Goal: Task Accomplishment & Management: Complete application form

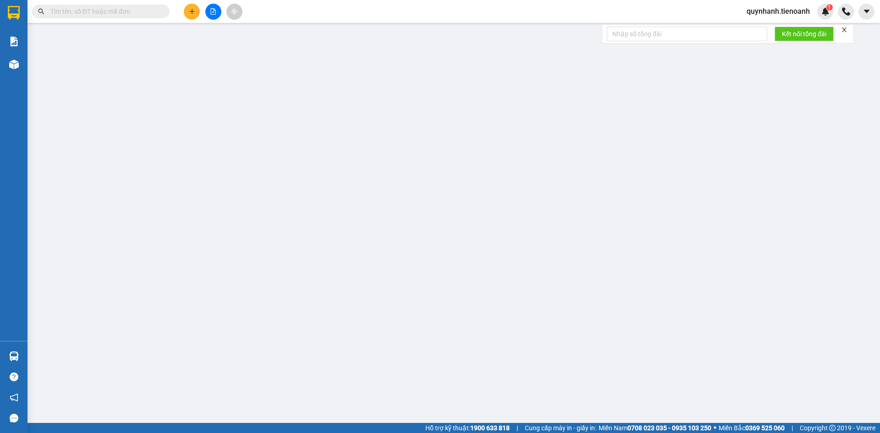
click at [139, 17] on span at bounding box center [101, 12] width 138 height 14
click at [142, 8] on input "text" at bounding box center [104, 11] width 108 height 10
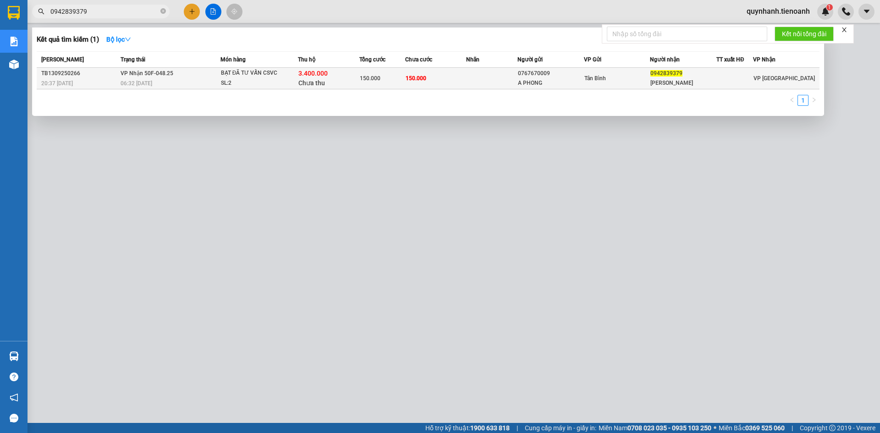
type input "0942839379"
click at [273, 77] on div "BẠT ĐÃ TƯ VẤN CSVC" at bounding box center [255, 73] width 69 height 10
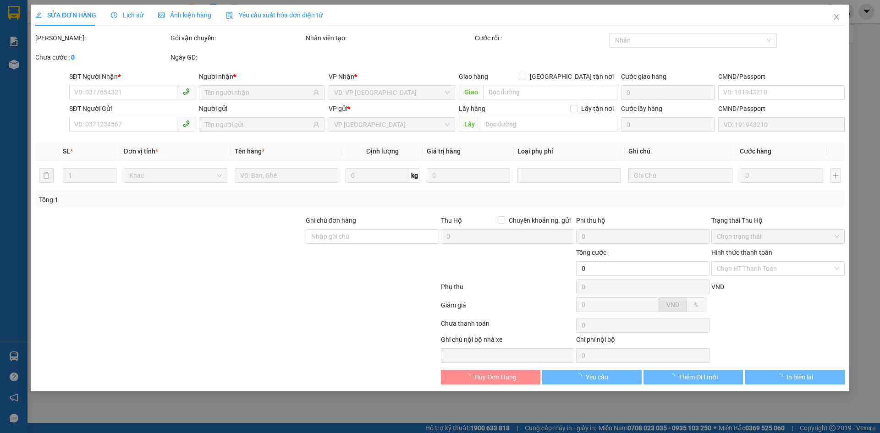
type input "0942839379"
type input "[PERSON_NAME]"
type input "0767670009"
type input "A PHONG"
type input "TIỀN THCR"
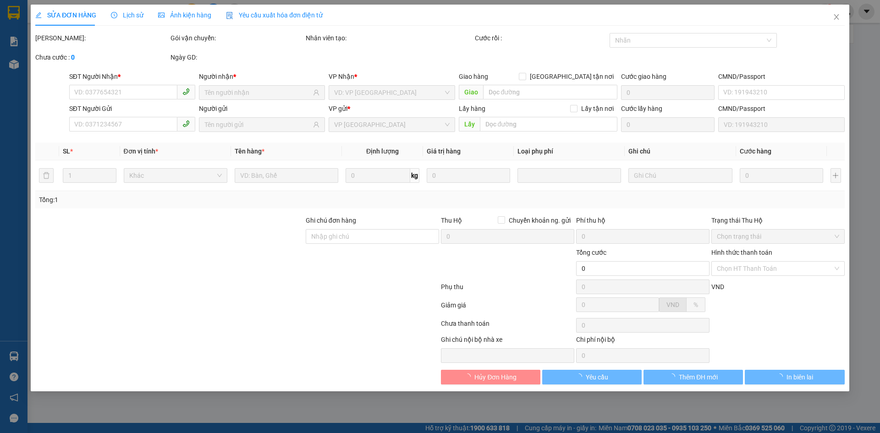
type input "3.400.000"
type input "150.000"
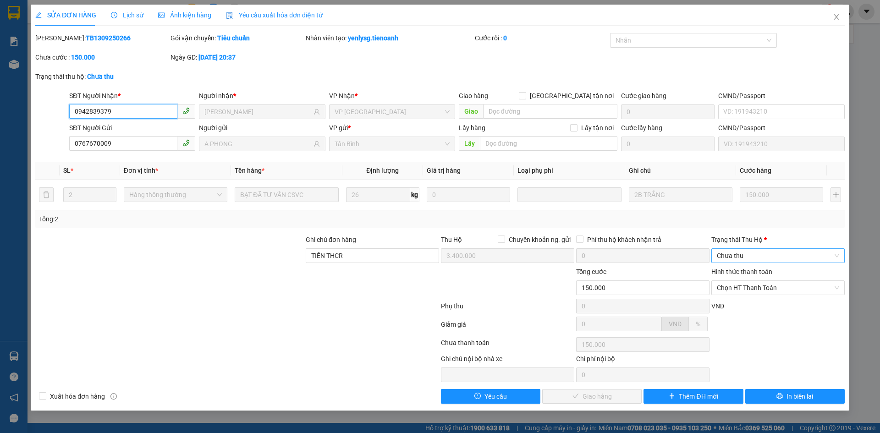
click at [739, 254] on span "Chưa thu" at bounding box center [778, 256] width 122 height 14
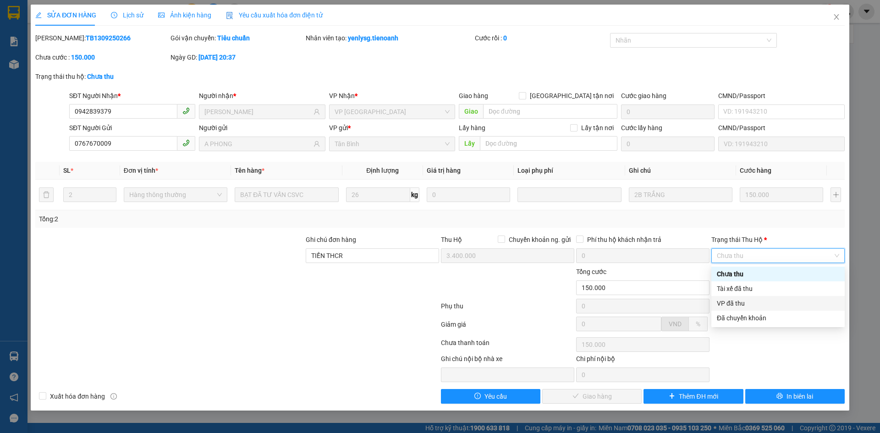
click at [738, 304] on div "VP đã thu" at bounding box center [778, 303] width 122 height 10
click at [741, 286] on span "Chọn HT Thanh Toán" at bounding box center [778, 288] width 122 height 14
click at [740, 307] on div "Tại văn phòng" at bounding box center [778, 306] width 122 height 10
type input "0"
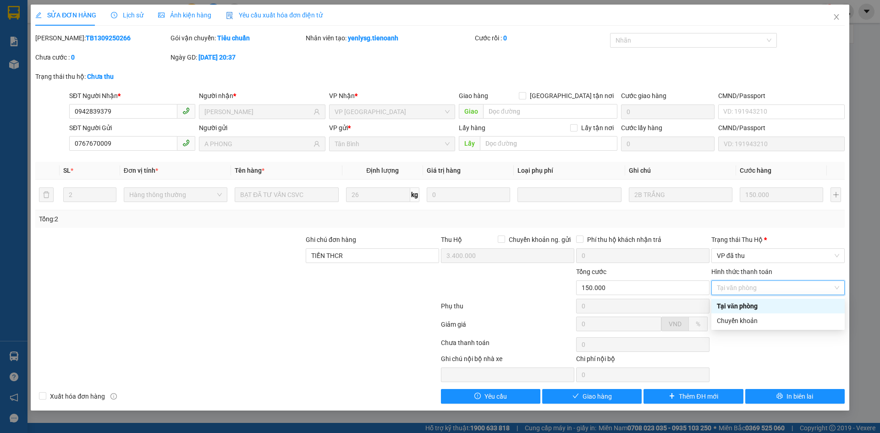
click at [748, 303] on div "Tại văn phòng" at bounding box center [778, 306] width 122 height 10
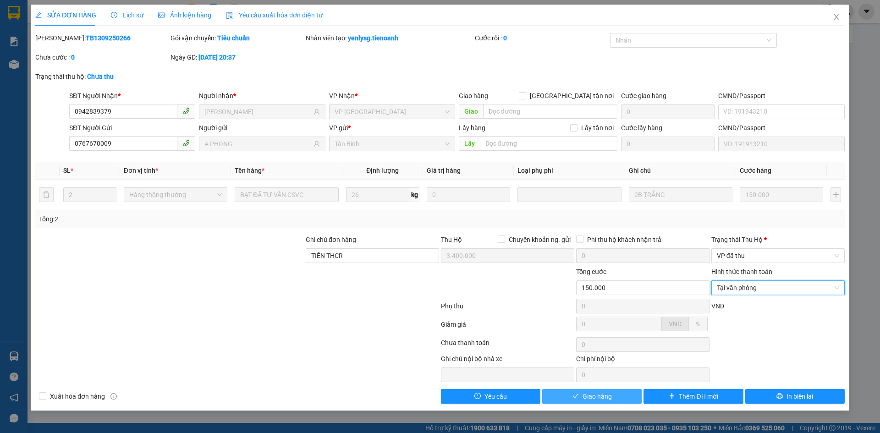
click at [596, 398] on span "Giao hàng" at bounding box center [597, 397] width 29 height 10
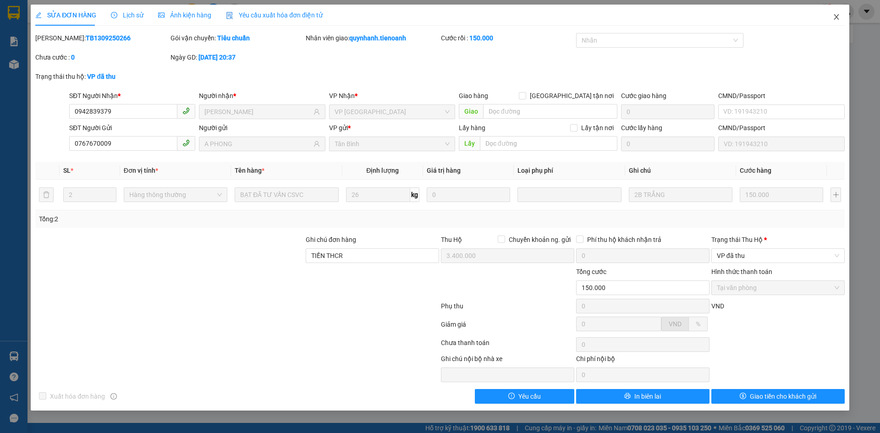
click at [836, 21] on icon "close" at bounding box center [836, 16] width 7 height 7
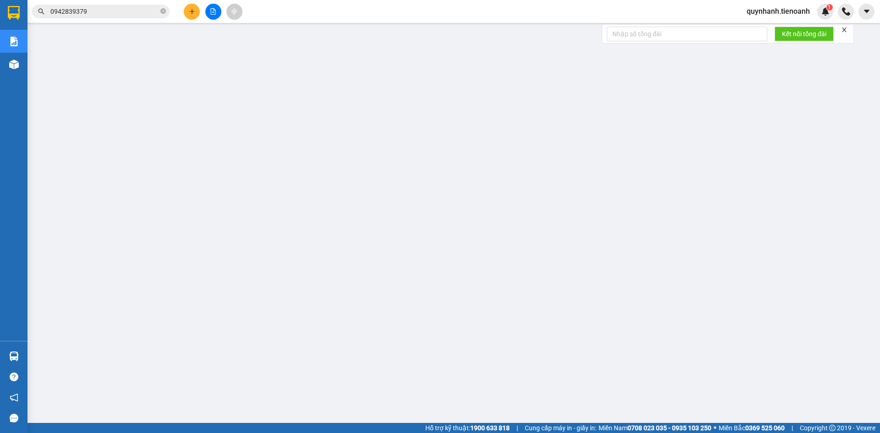
click at [191, 16] on button at bounding box center [192, 12] width 16 height 16
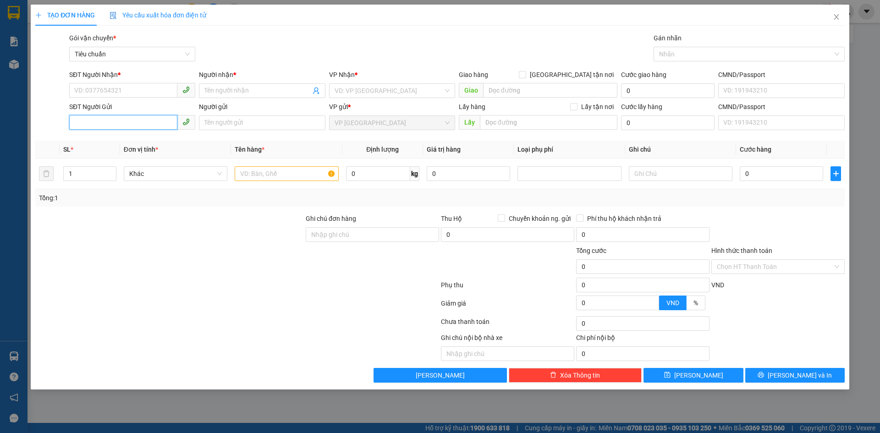
click at [120, 119] on input "SĐT Người Gửi" at bounding box center [123, 122] width 108 height 15
paste input "0942839379"
type input "0942839379"
click at [226, 120] on input "Người gửi" at bounding box center [262, 123] width 126 height 15
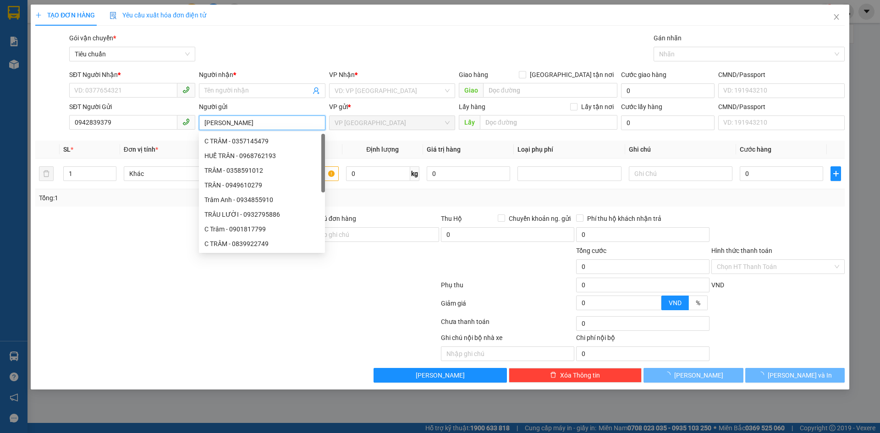
type input "[PERSON_NAME]"
click at [129, 273] on div at bounding box center [169, 262] width 270 height 32
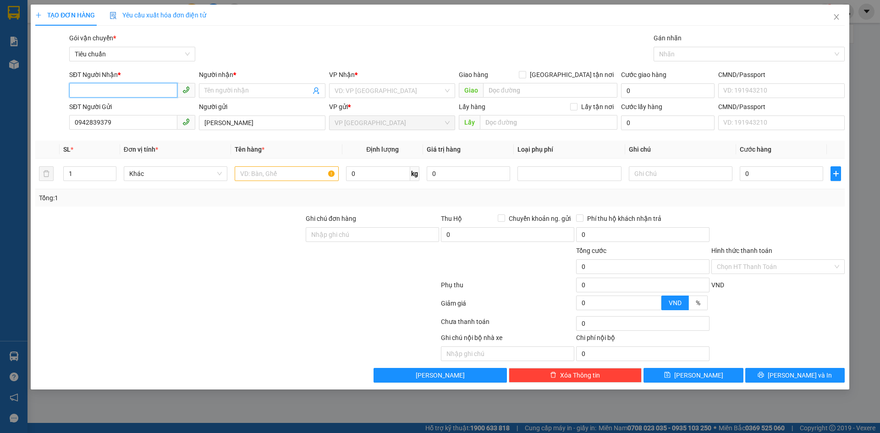
click at [143, 88] on input "SĐT Người Nhận *" at bounding box center [123, 90] width 108 height 15
paste input "0767670009"
type input "0767670009"
click at [243, 88] on input "Người nhận *" at bounding box center [257, 91] width 106 height 10
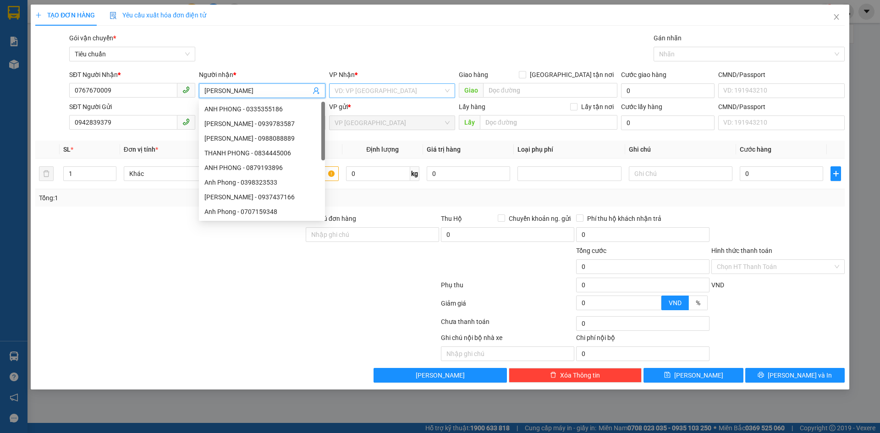
type input "[PERSON_NAME]"
click at [411, 91] on input "search" at bounding box center [389, 91] width 109 height 14
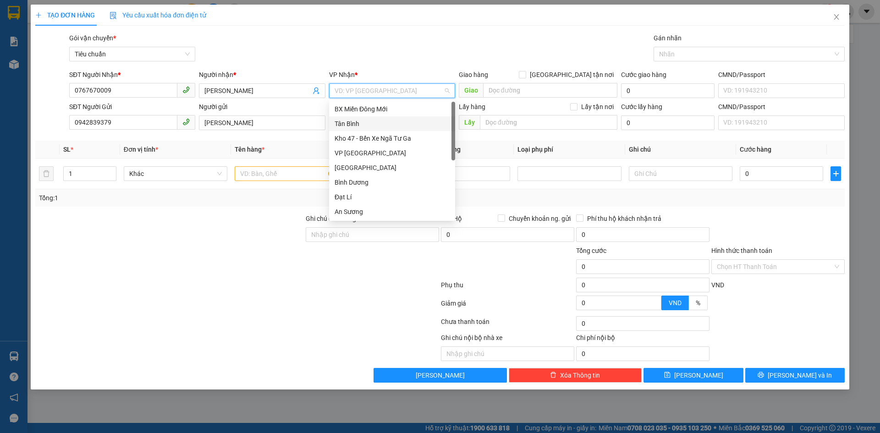
click at [351, 123] on div "Tân Bình" at bounding box center [392, 124] width 115 height 10
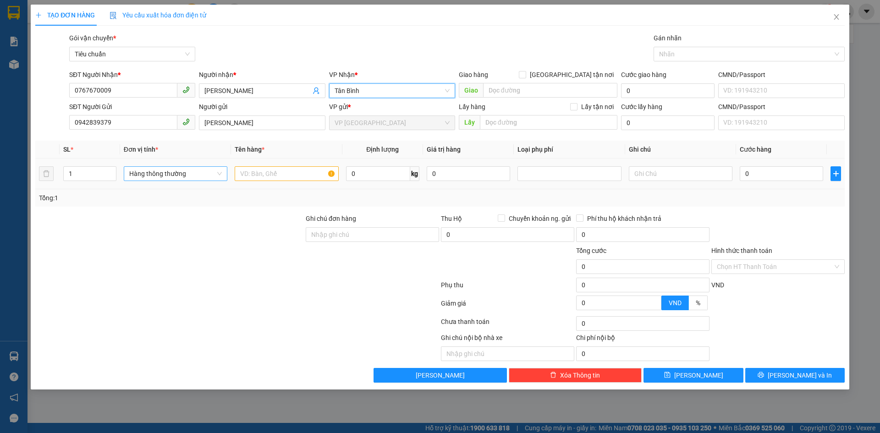
click at [199, 174] on span "Hàng thông thường" at bounding box center [175, 174] width 93 height 14
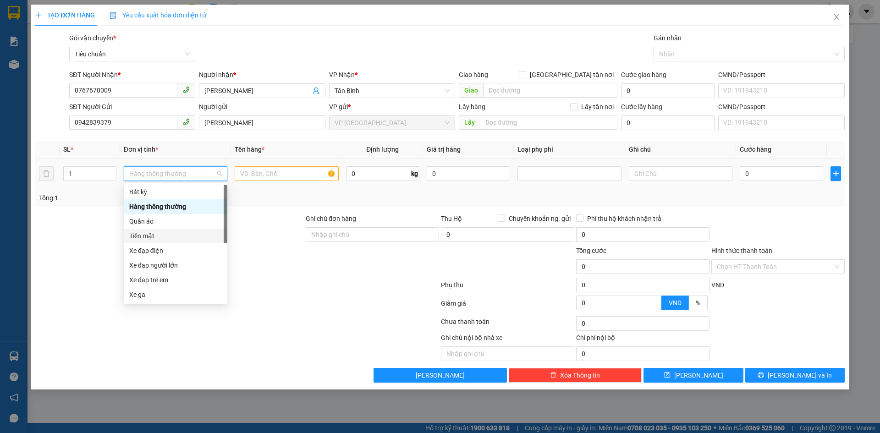
drag, startPoint x: 144, startPoint y: 238, endPoint x: 258, endPoint y: 185, distance: 126.1
click at [145, 237] on div "Tiền mặt" at bounding box center [175, 236] width 93 height 10
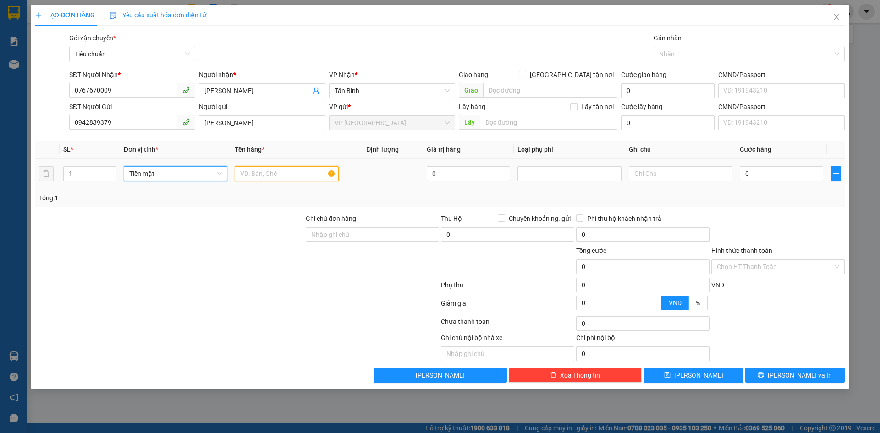
click at [276, 171] on input "text" at bounding box center [287, 173] width 104 height 15
type input "Tiền Thu Hộ"
click at [489, 175] on input "0" at bounding box center [468, 173] width 83 height 15
type input "3.400.000"
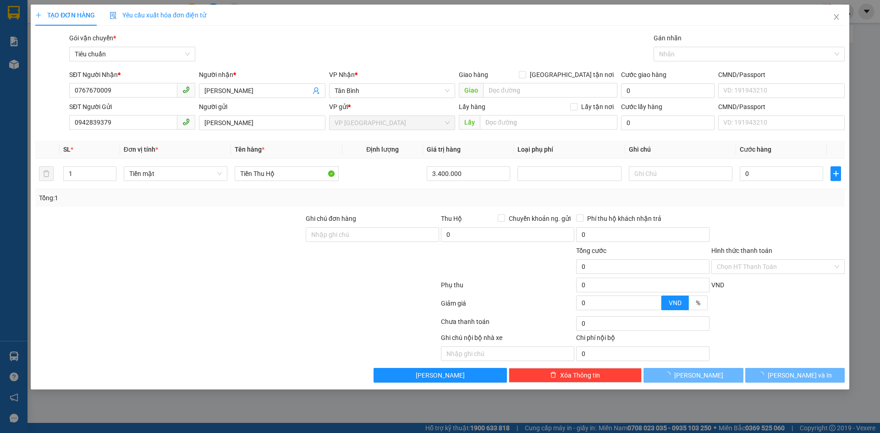
click at [526, 191] on div "Tổng: 1" at bounding box center [440, 197] width 810 height 17
type input "30.000"
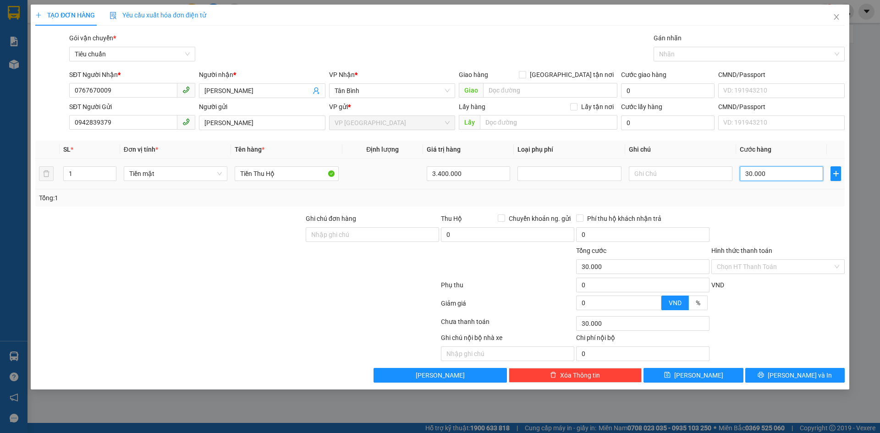
click at [778, 174] on input "30.000" at bounding box center [781, 173] width 83 height 15
type input "0"
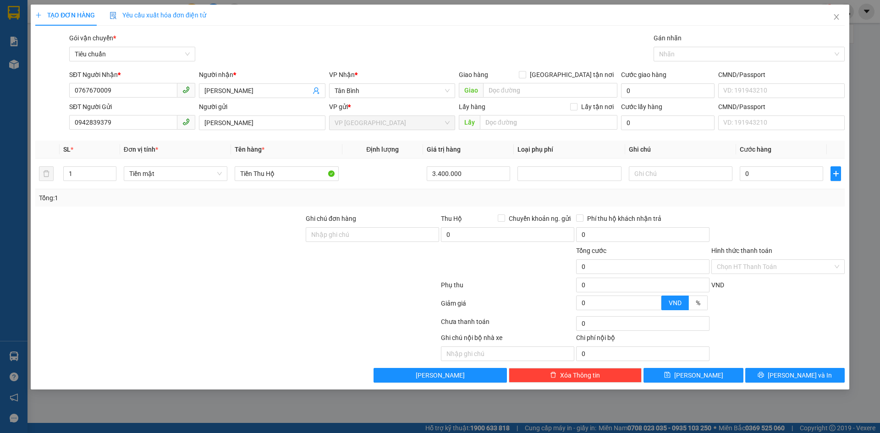
click at [795, 206] on div "Tổng: 1" at bounding box center [440, 197] width 810 height 17
click at [762, 264] on input "Hình thức thanh toán" at bounding box center [775, 267] width 116 height 14
drag, startPoint x: 737, startPoint y: 314, endPoint x: 692, endPoint y: 319, distance: 45.7
click at [735, 314] on div "Miễn phí" at bounding box center [778, 314] width 122 height 10
click at [306, 293] on div at bounding box center [237, 287] width 406 height 18
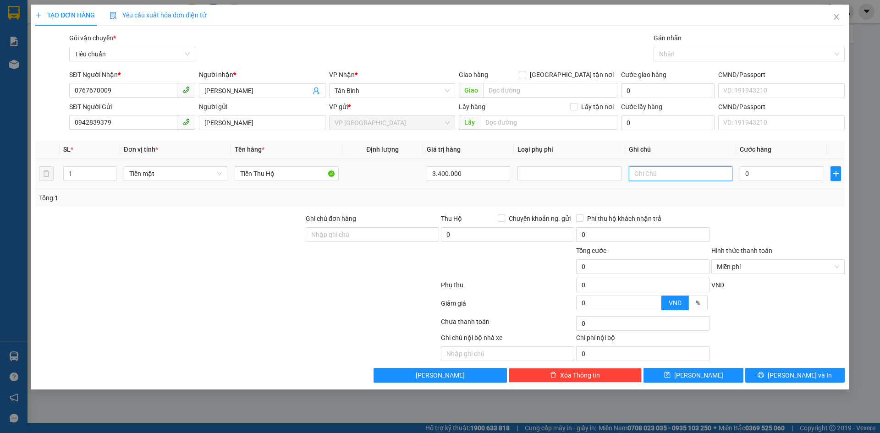
click at [671, 176] on input "text" at bounding box center [681, 173] width 104 height 15
type input "QA ck cho Lì"
click at [696, 196] on div "Tổng: 1" at bounding box center [440, 198] width 802 height 10
click at [788, 372] on span "[PERSON_NAME] và In" at bounding box center [800, 375] width 64 height 10
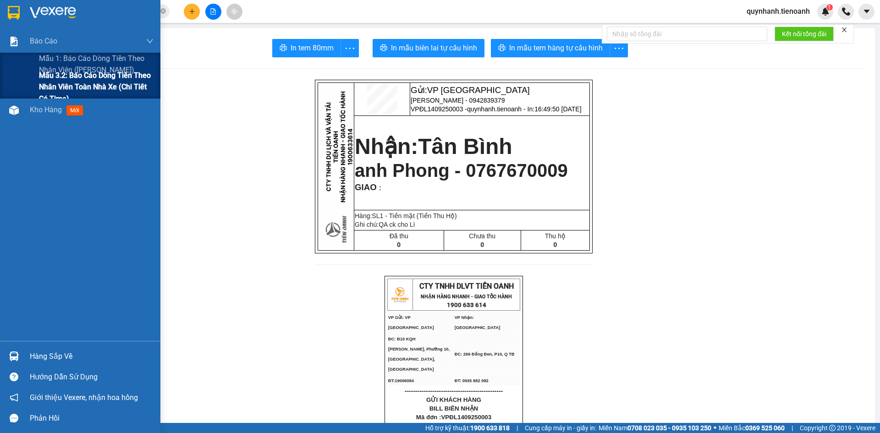
click at [84, 82] on span "Mẫu 3.2: Báo cáo dòng tiền theo nhân viên toàn nhà xe (Chi Tiết Có Time)" at bounding box center [96, 87] width 115 height 34
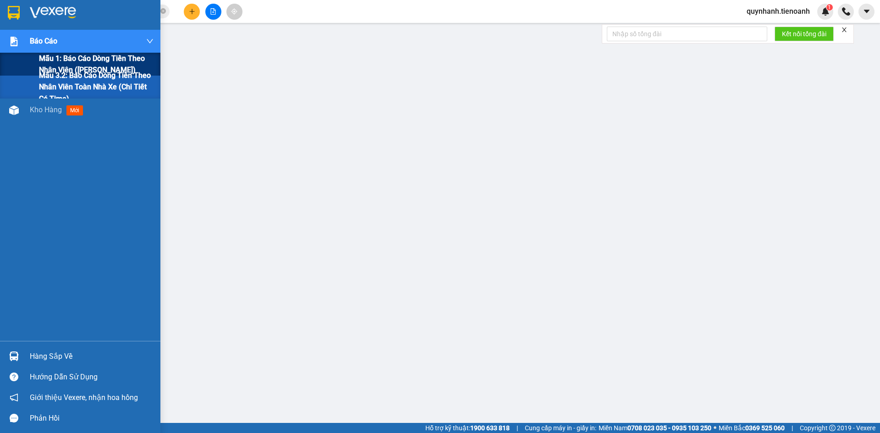
click at [69, 61] on span "Mẫu 1: Báo cáo dòng tiền theo nhân viên ([PERSON_NAME])" at bounding box center [96, 64] width 115 height 23
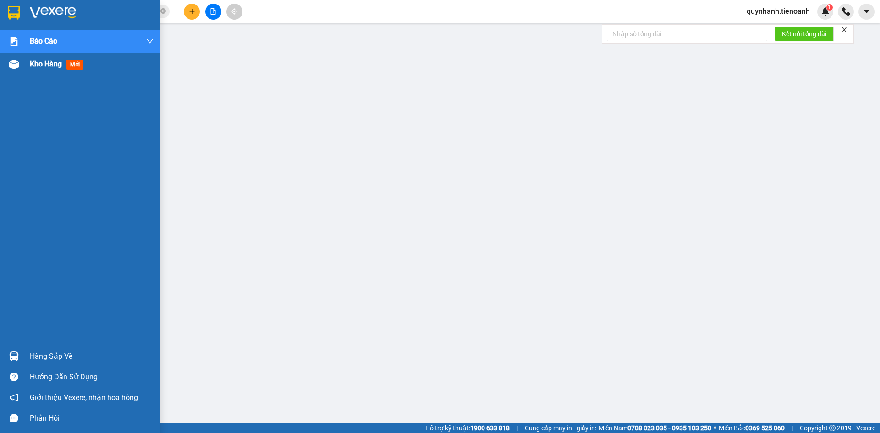
click at [50, 69] on div "Kho hàng mới" at bounding box center [58, 63] width 57 height 11
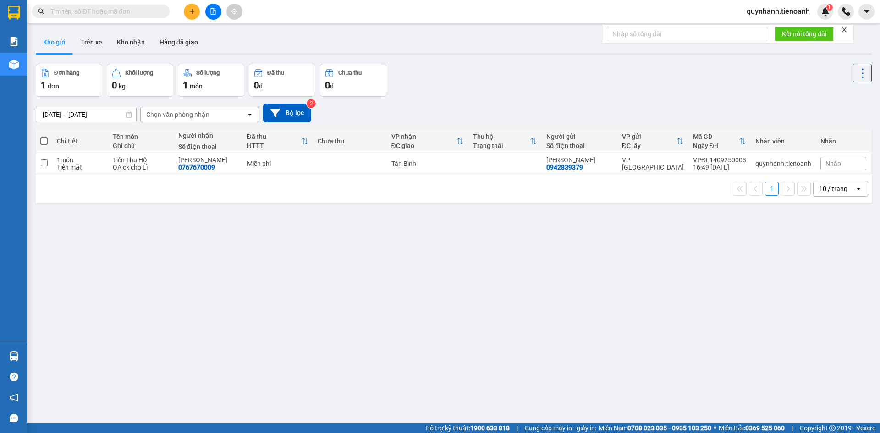
click at [165, 13] on span at bounding box center [163, 11] width 6 height 10
click at [154, 11] on input "text" at bounding box center [104, 11] width 108 height 10
paste input "0343008531"
type input "0343008531"
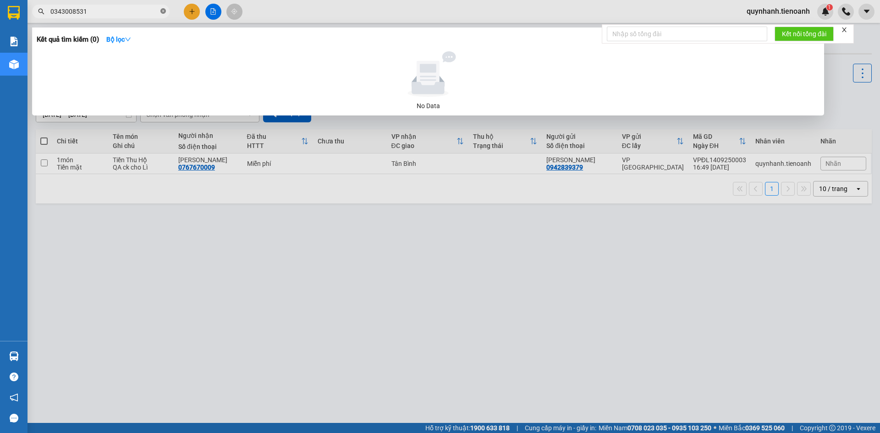
click at [163, 12] on icon "close-circle" at bounding box center [163, 11] width 6 height 6
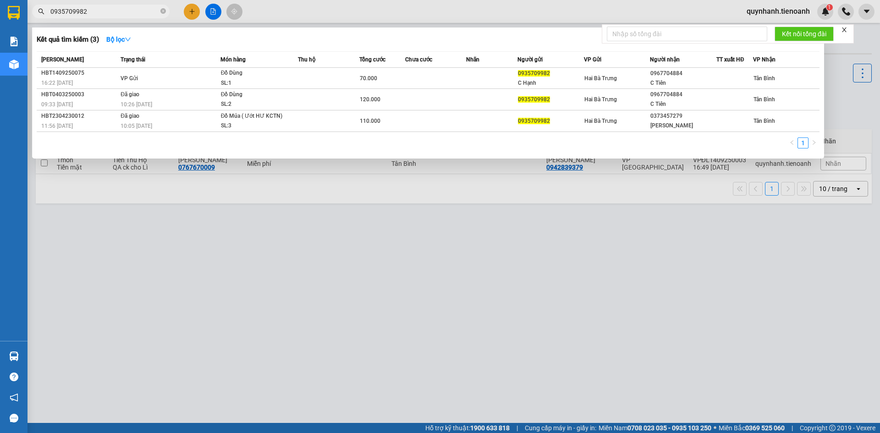
type input "0935709982"
click at [194, 13] on div at bounding box center [440, 216] width 880 height 433
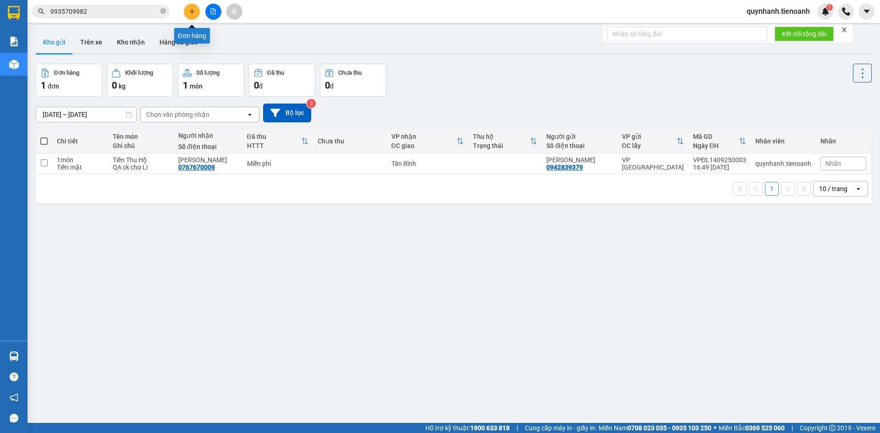
click at [192, 12] on icon "plus" at bounding box center [192, 11] width 6 height 6
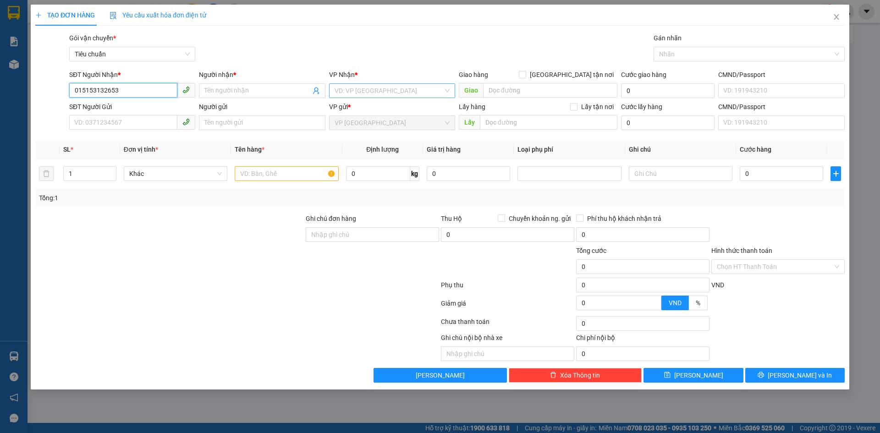
type input "015153132653"
click at [367, 90] on input "search" at bounding box center [389, 91] width 109 height 14
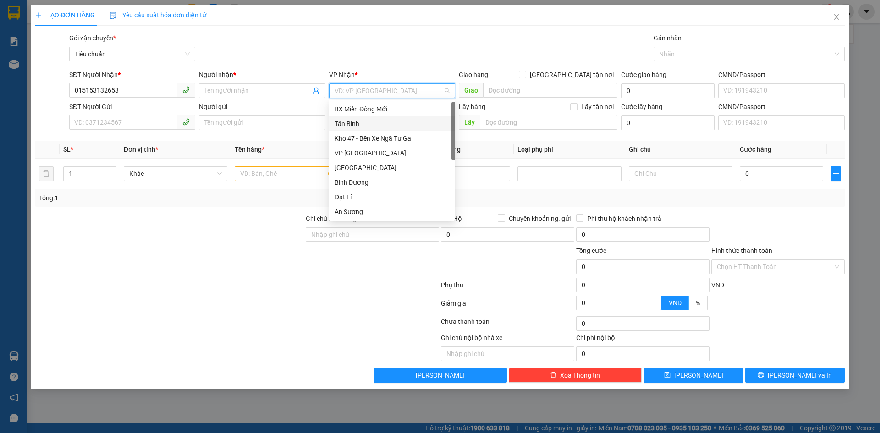
drag, startPoint x: 354, startPoint y: 123, endPoint x: 248, endPoint y: 116, distance: 106.2
click at [353, 123] on div "Tân Bình" at bounding box center [392, 124] width 115 height 10
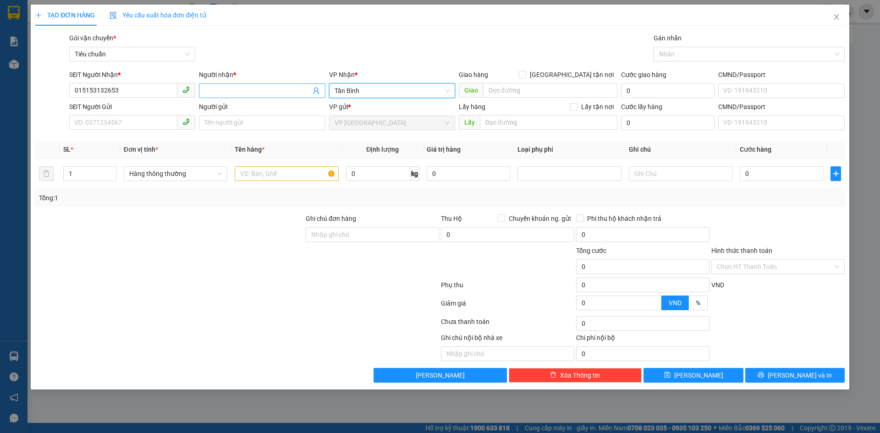
click at [239, 94] on input "Người nhận *" at bounding box center [257, 91] width 106 height 10
type input "zxcsdvsdv"
click at [147, 119] on input "SĐT Người Gửi" at bounding box center [123, 122] width 108 height 15
type input "2105454"
click at [233, 125] on input "Người gửi" at bounding box center [262, 123] width 126 height 15
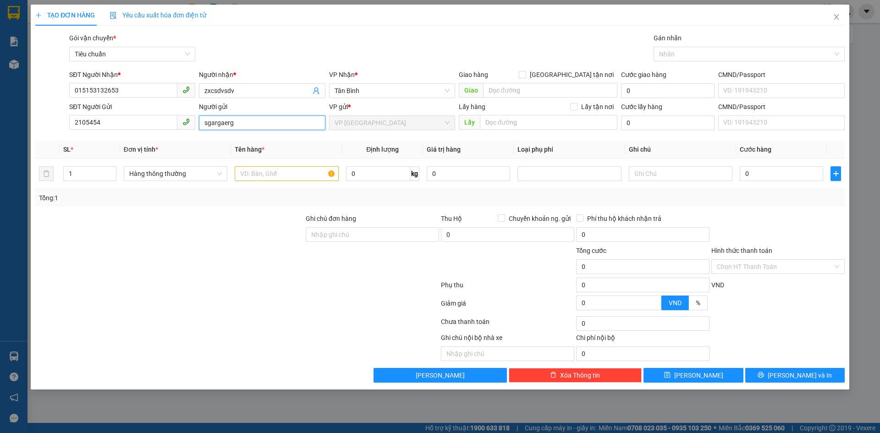
click at [380, 128] on span "VP [GEOGRAPHIC_DATA]" at bounding box center [392, 123] width 115 height 14
type input "sgargaerg"
click at [381, 175] on input "0" at bounding box center [378, 173] width 64 height 15
type input "20"
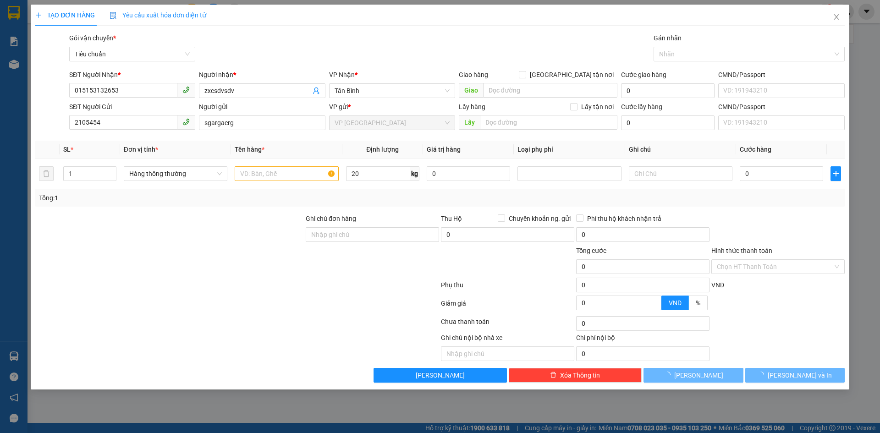
click at [417, 204] on div "Tổng: 1" at bounding box center [440, 197] width 810 height 17
type input "55.000"
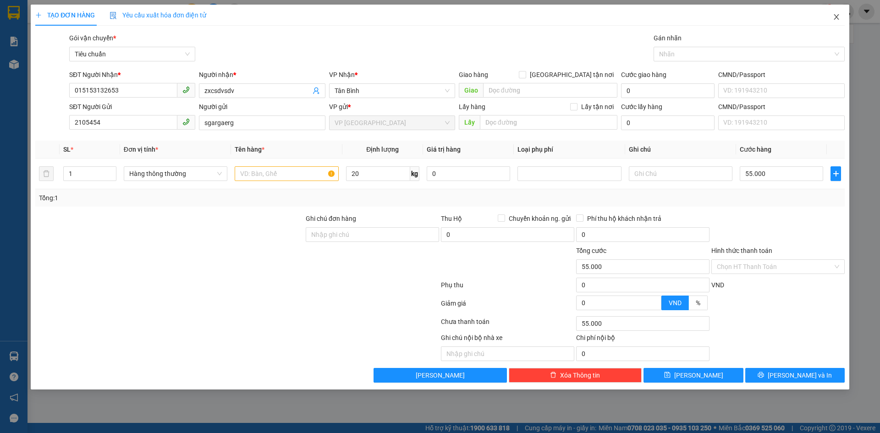
click at [838, 17] on icon "close" at bounding box center [836, 17] width 5 height 6
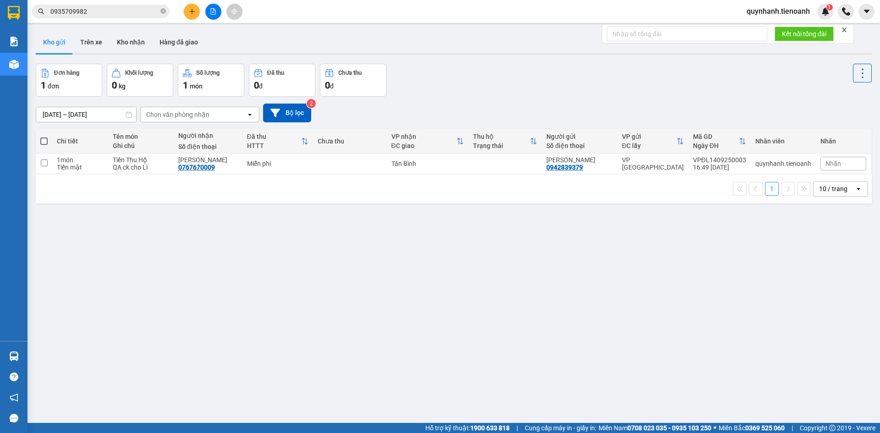
click at [138, 10] on input "0935709982" at bounding box center [104, 11] width 108 height 10
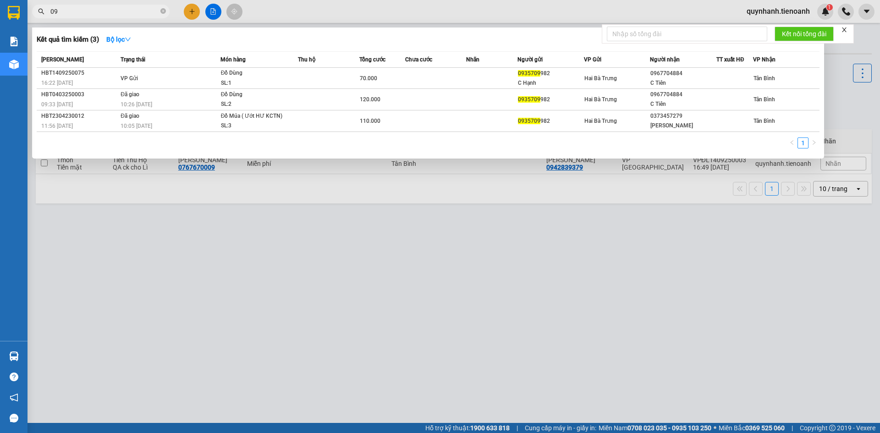
type input "0"
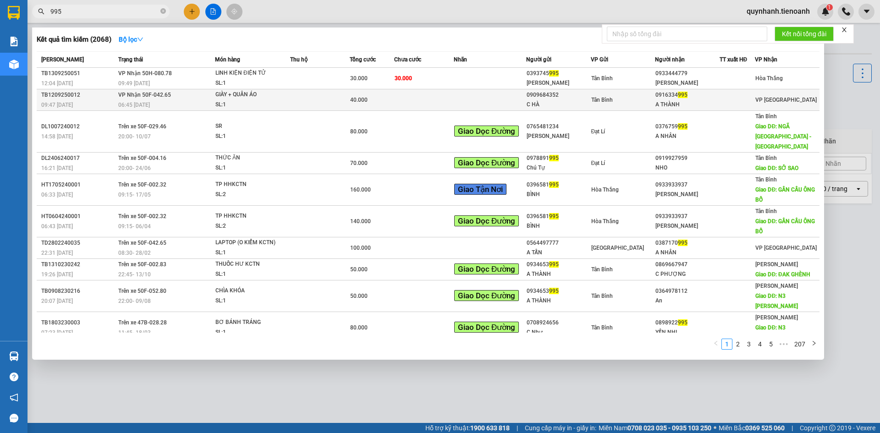
type input "995"
click at [724, 100] on div at bounding box center [737, 100] width 35 height 10
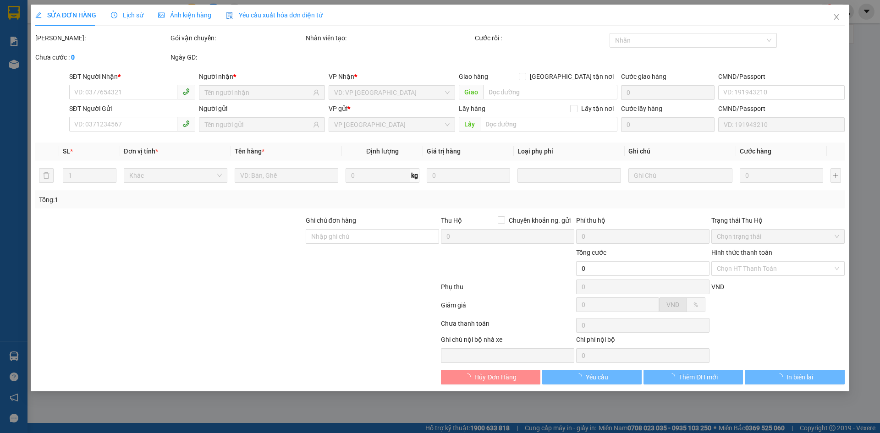
type input "0916334995"
type input "A THÀNH"
type input "0909684352"
type input "C HÀ"
type input "40.000"
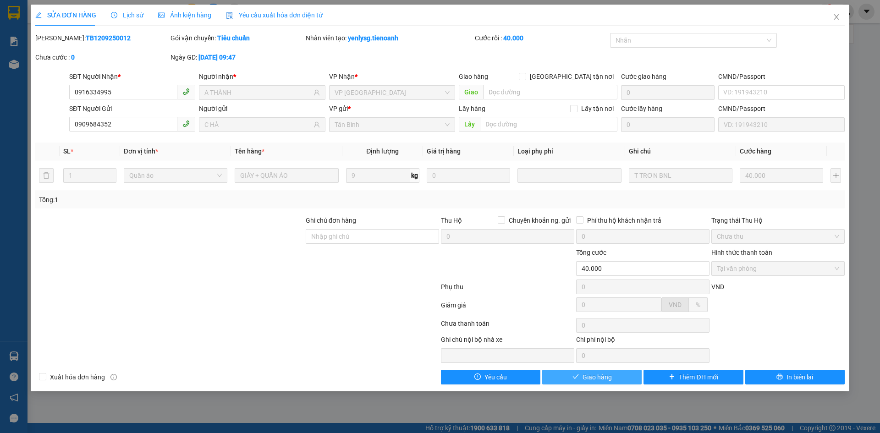
click at [590, 379] on span "Giao hàng" at bounding box center [597, 377] width 29 height 10
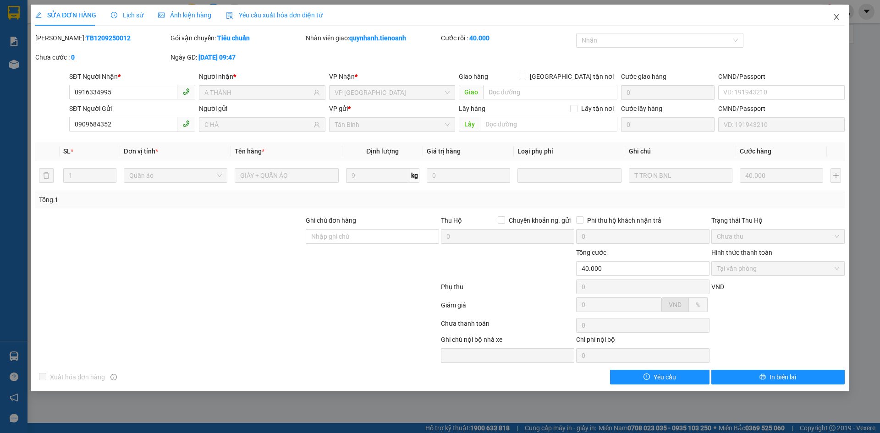
click at [841, 17] on span "Close" at bounding box center [837, 18] width 26 height 26
